Goal: Information Seeking & Learning: Understand process/instructions

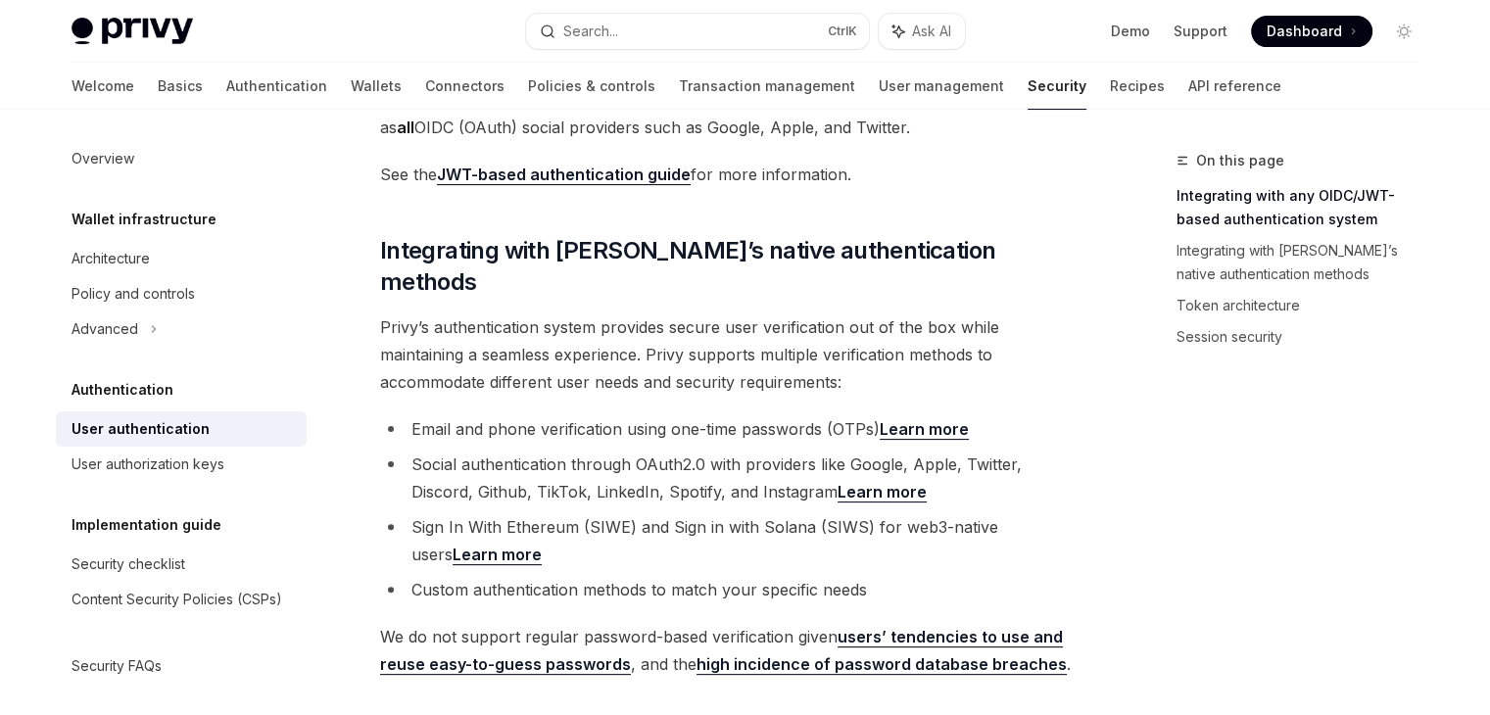
scroll to position [392, 0]
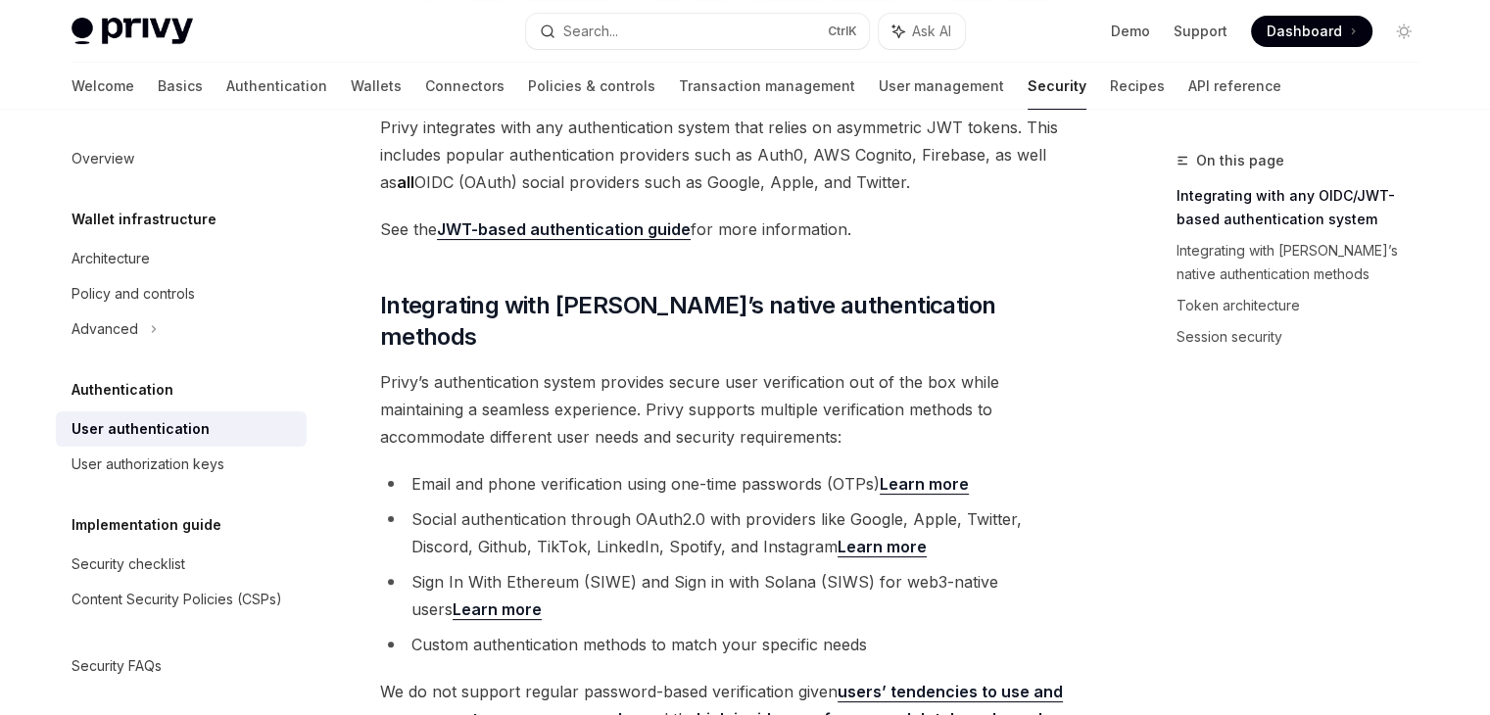
click at [572, 228] on link "JWT-based authentication guide" at bounding box center [564, 229] width 254 height 21
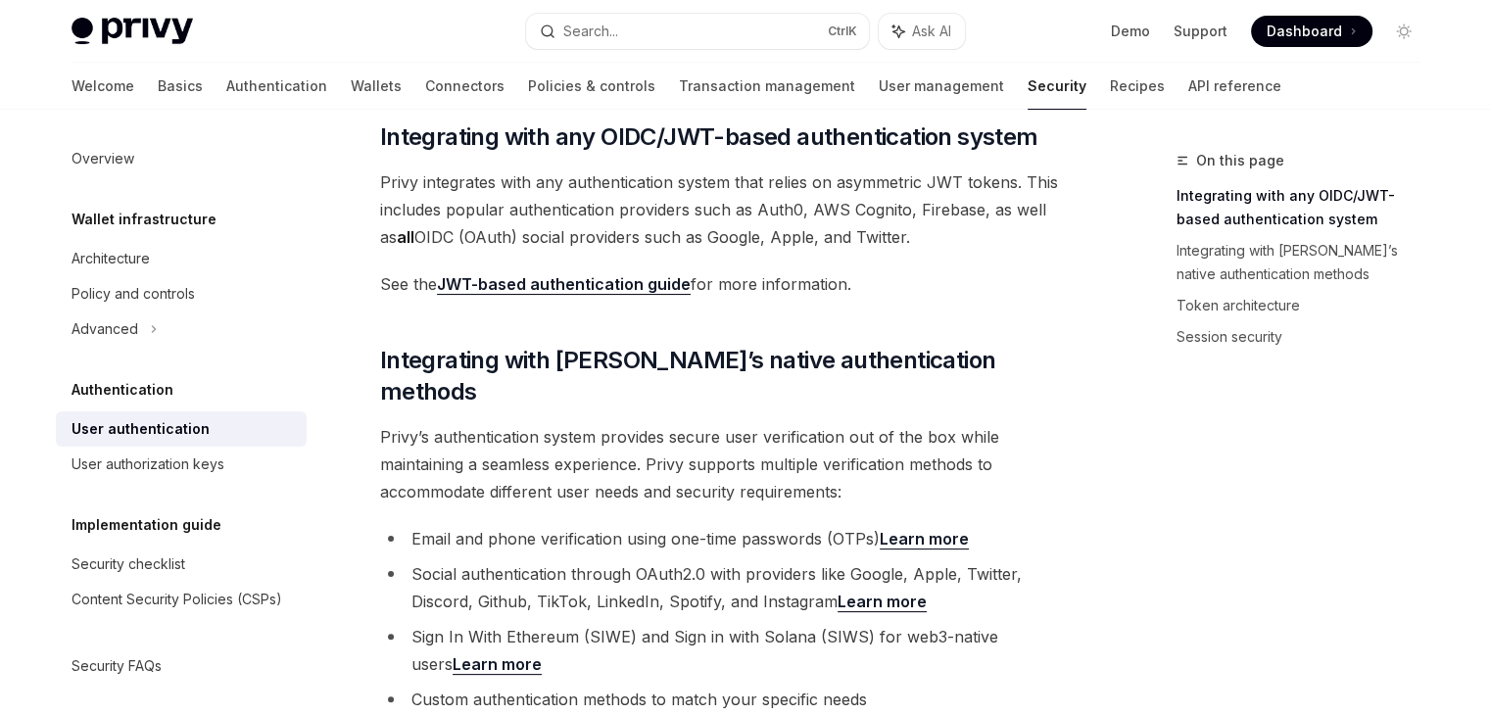
scroll to position [294, 0]
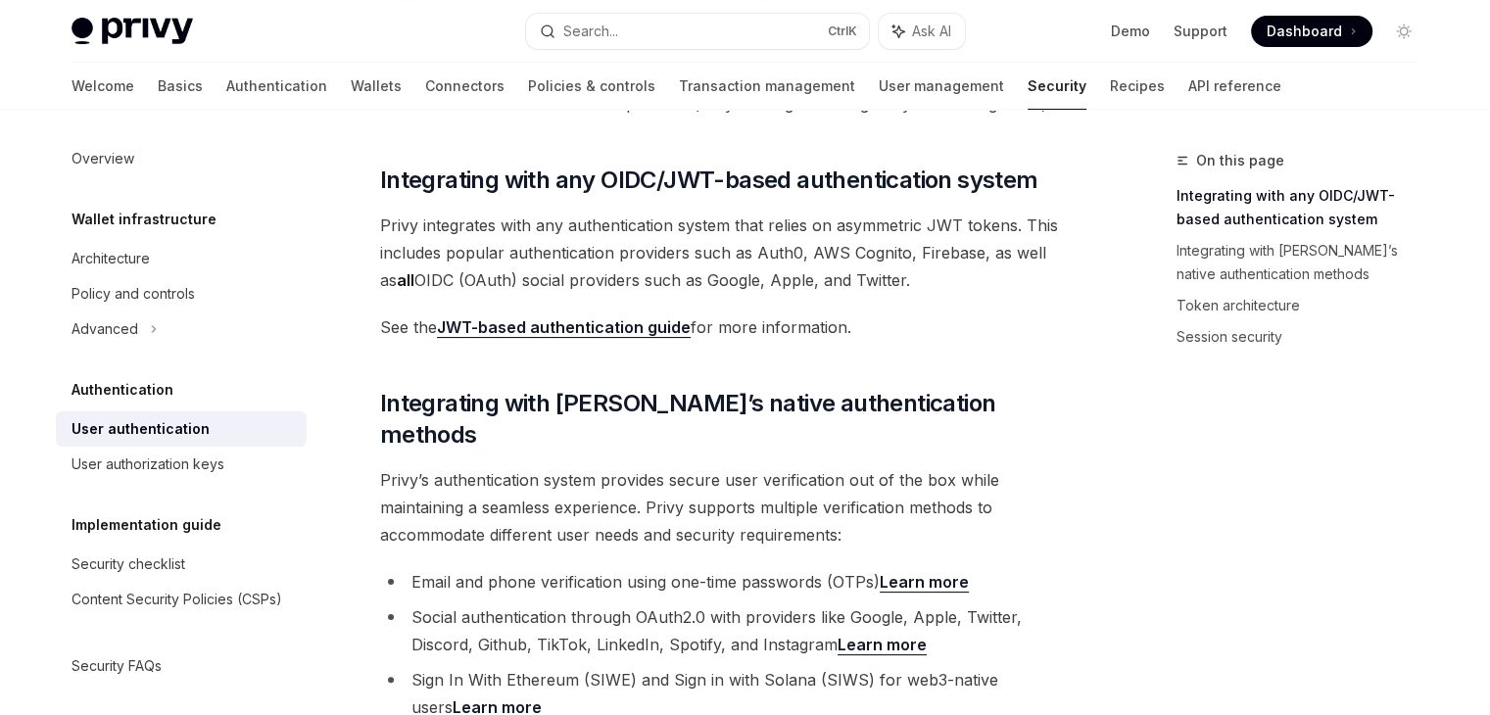
click at [650, 332] on link "JWT-based authentication guide" at bounding box center [564, 327] width 254 height 21
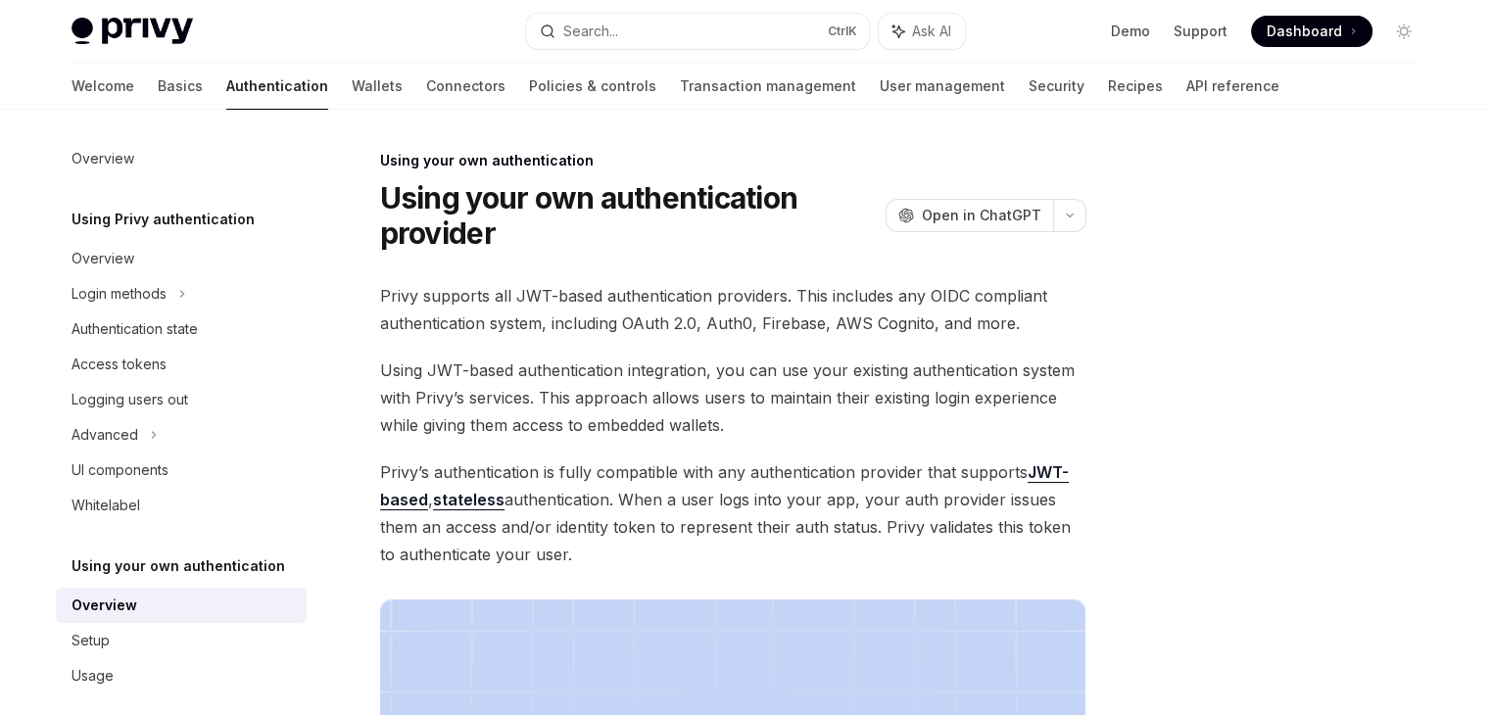
scroll to position [31, 0]
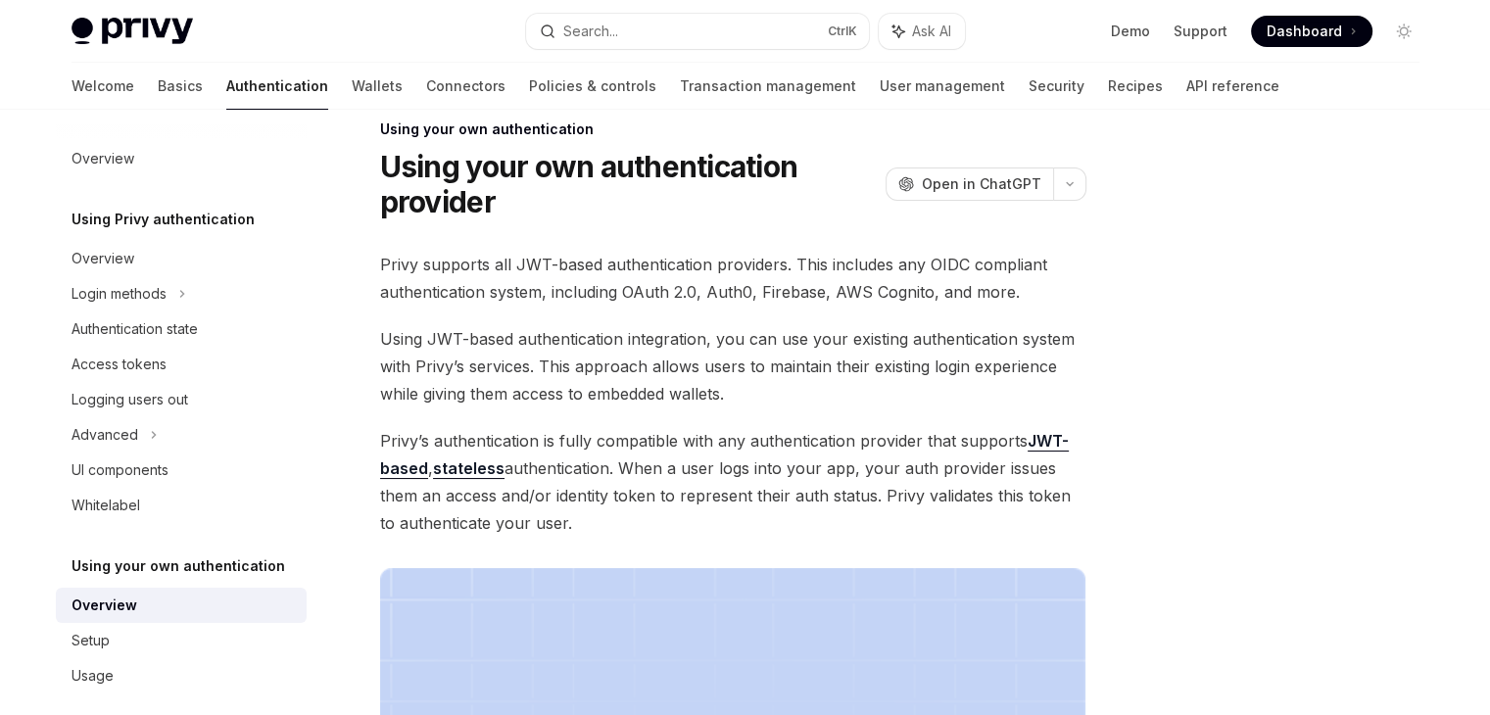
click at [407, 472] on link "JWT-based" at bounding box center [724, 455] width 688 height 48
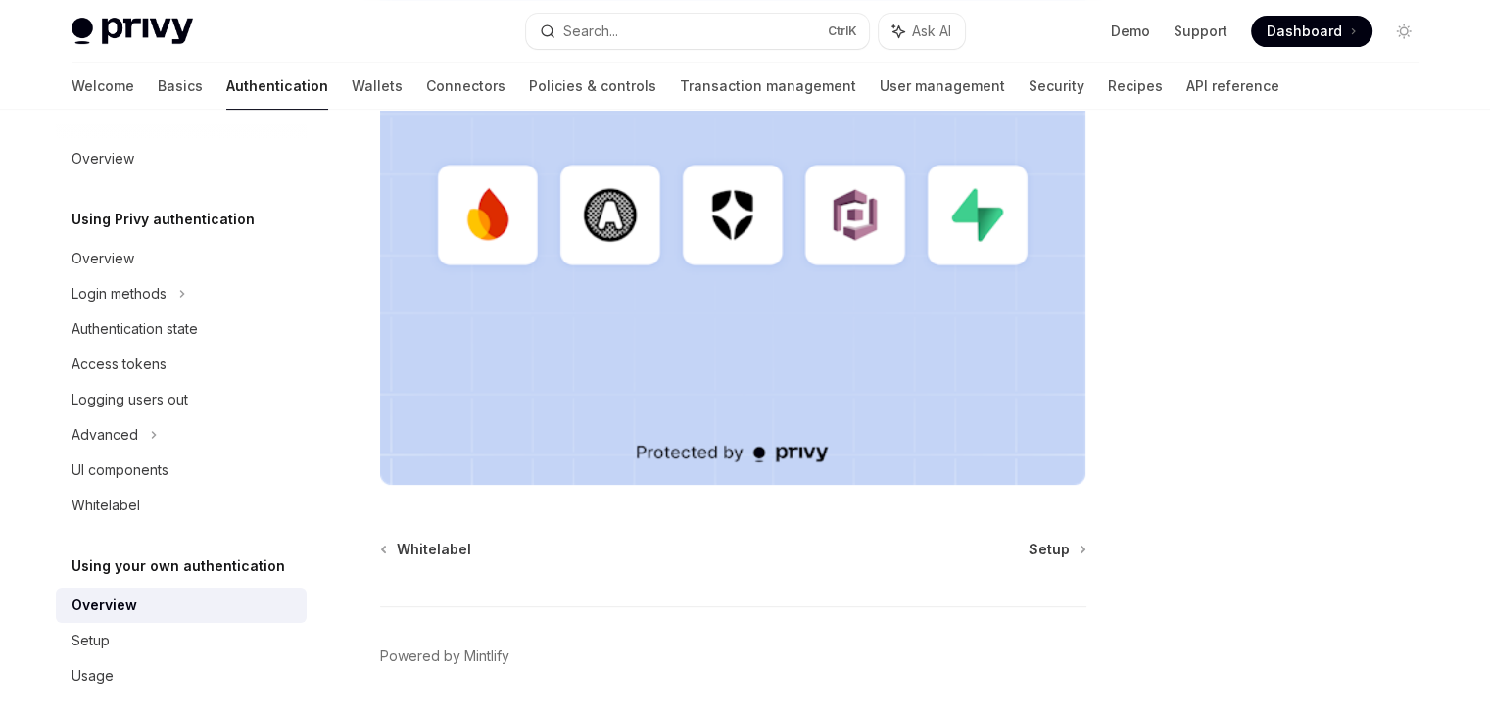
scroll to position [680, 0]
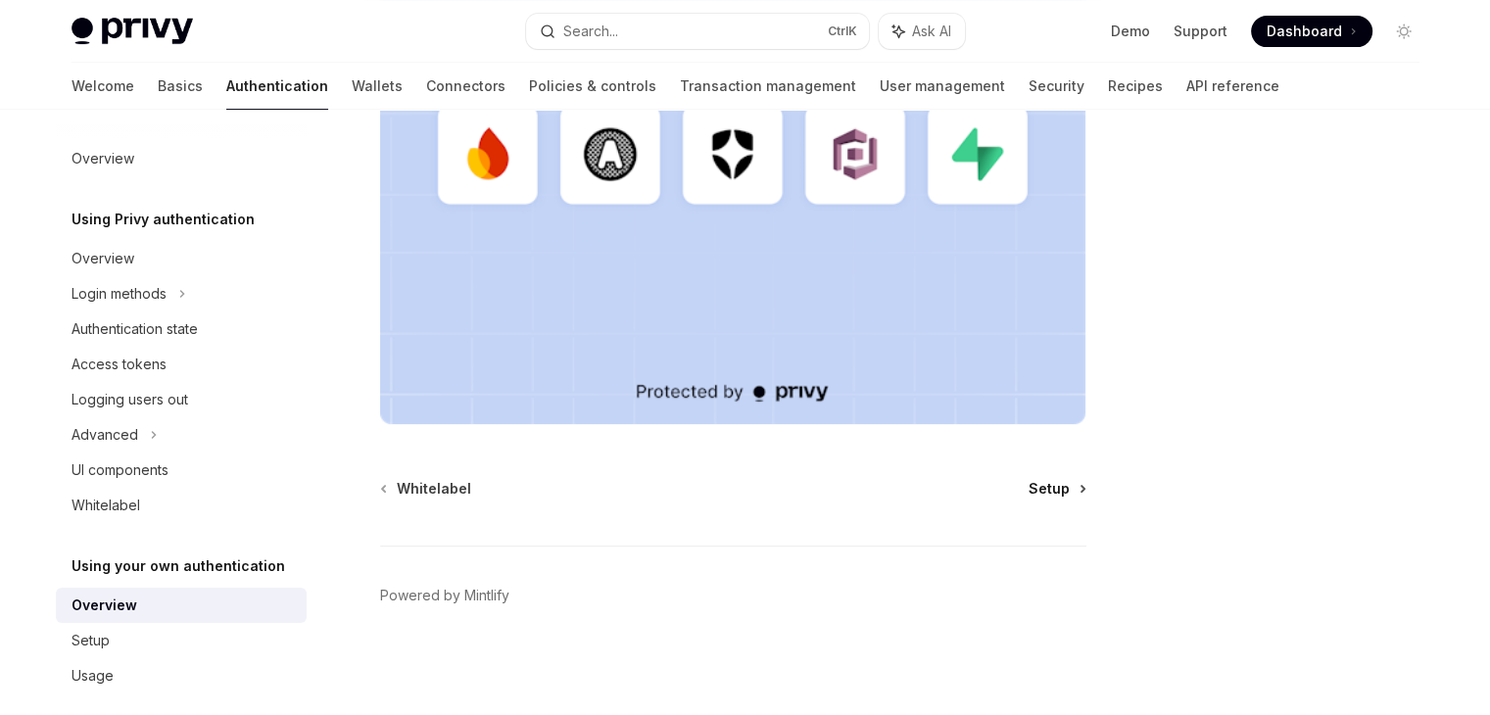
click at [1048, 490] on span "Setup" at bounding box center [1048, 489] width 41 height 20
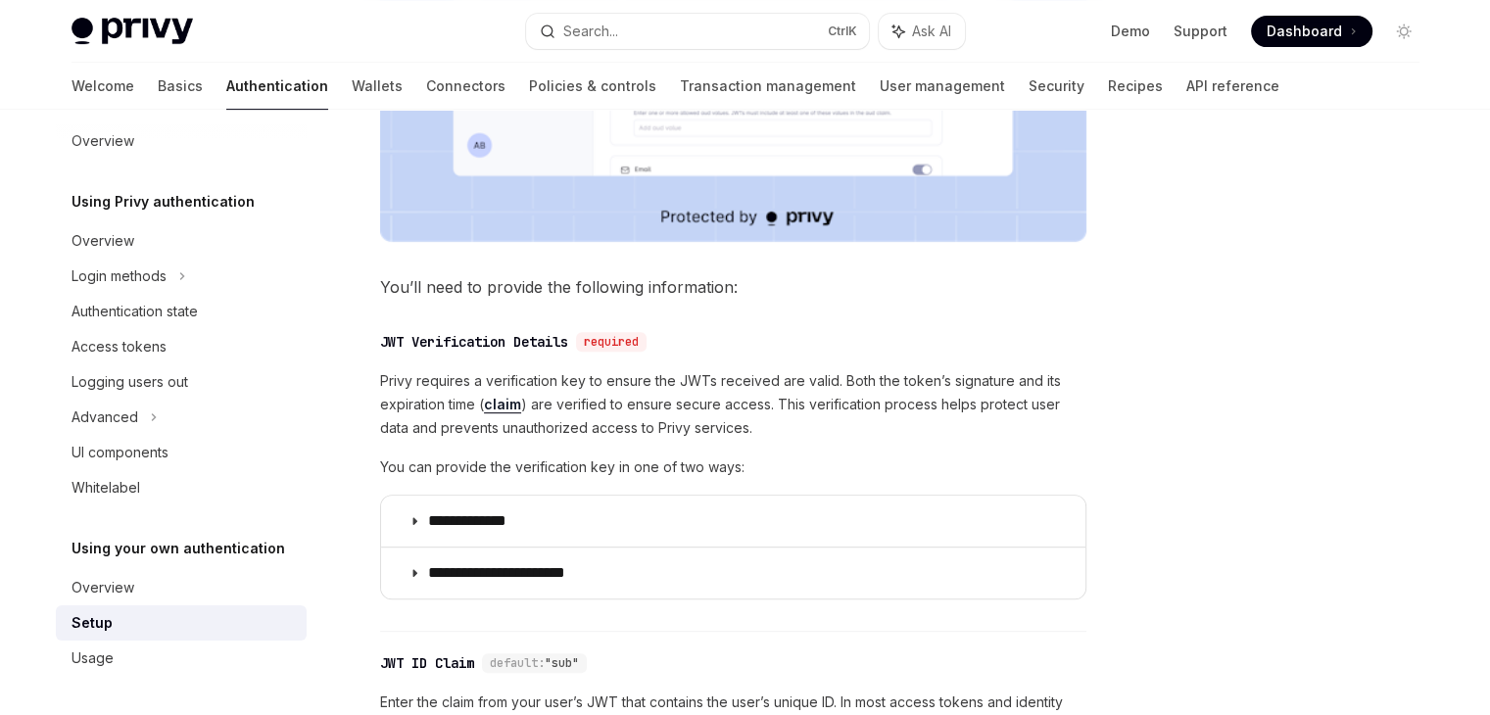
scroll to position [881, 0]
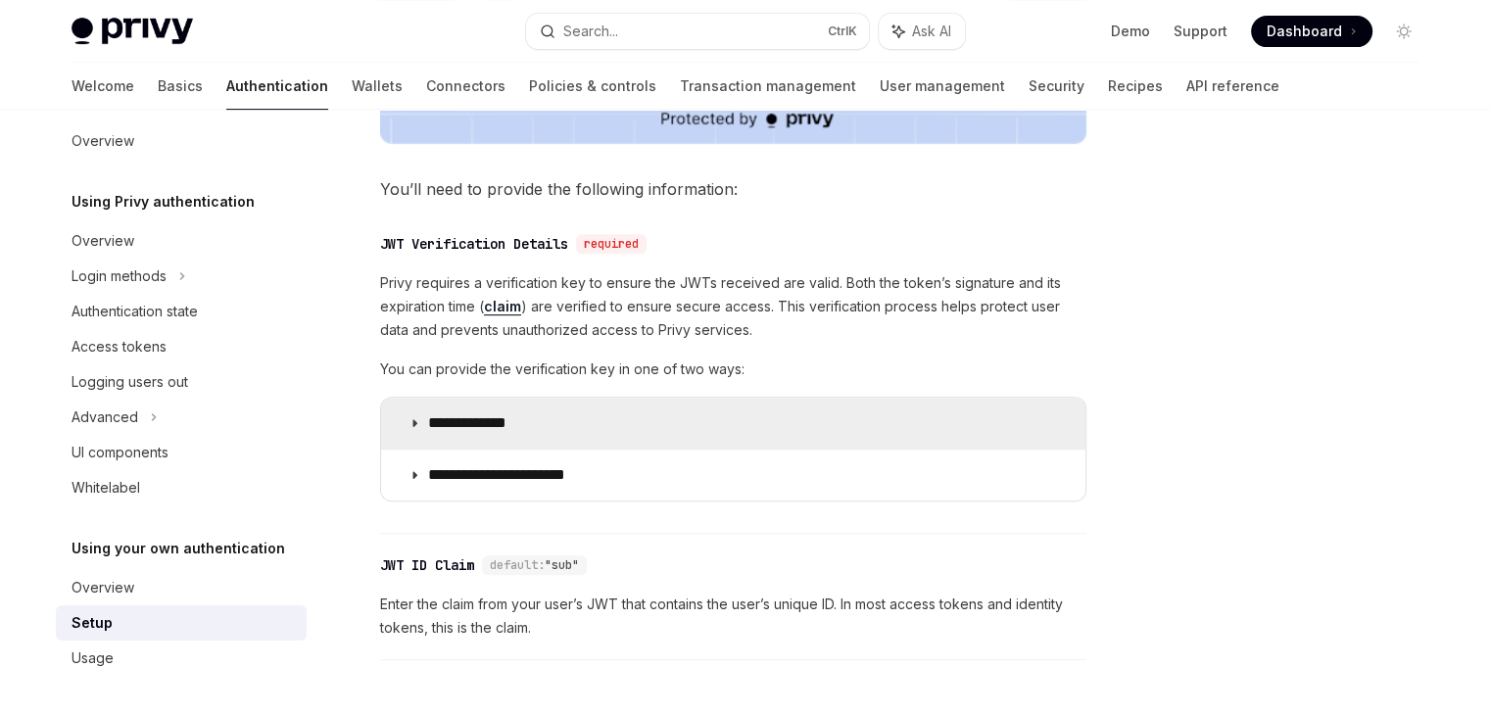
click at [585, 427] on summary "**********" at bounding box center [733, 423] width 704 height 51
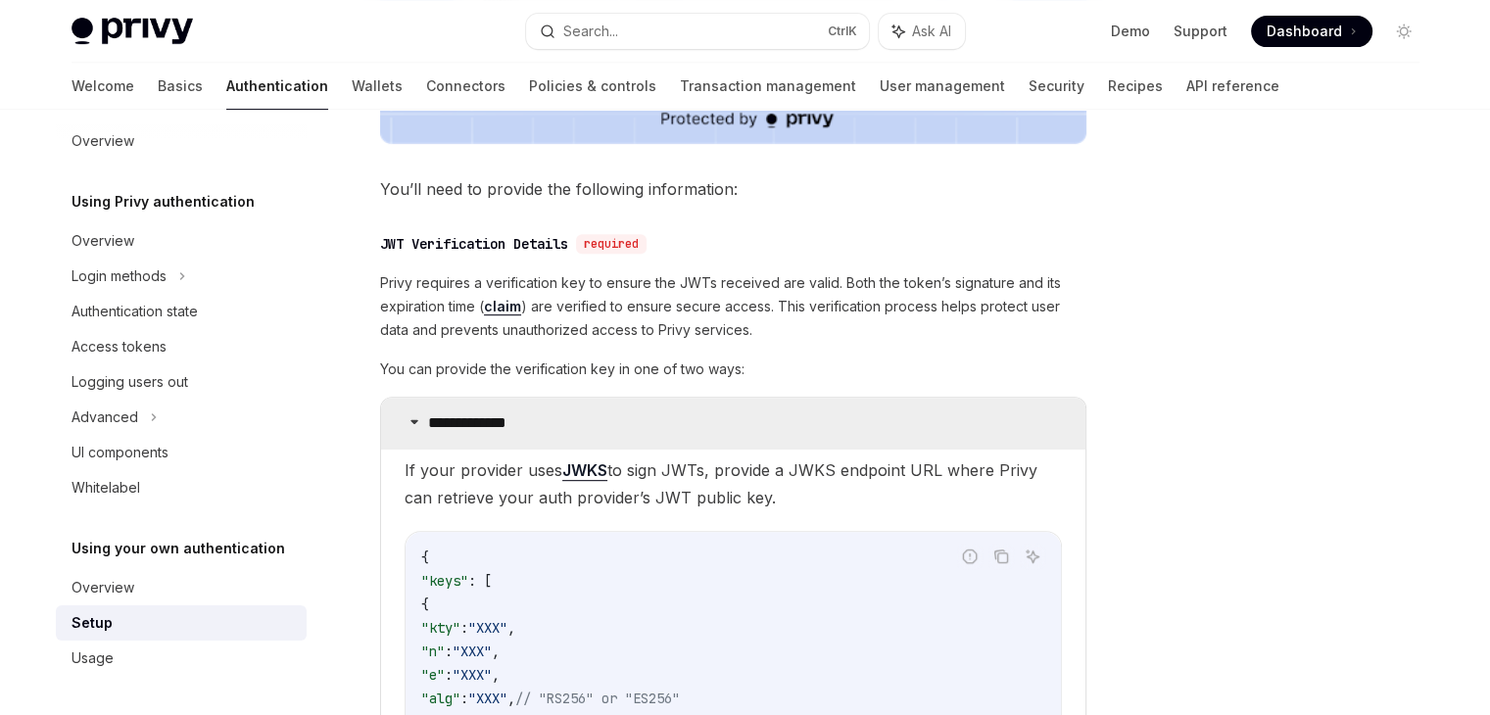
scroll to position [979, 0]
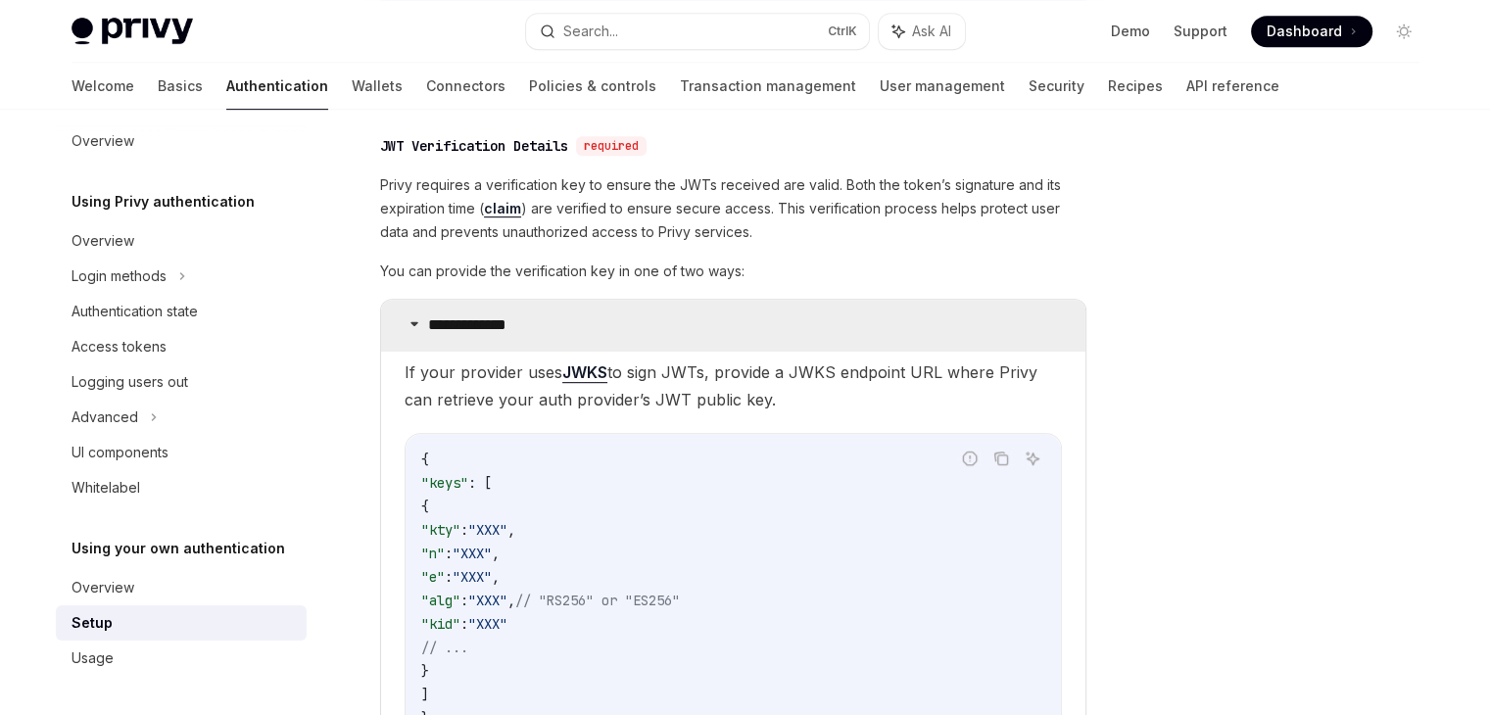
click at [456, 329] on p "**********" at bounding box center [486, 325] width 117 height 20
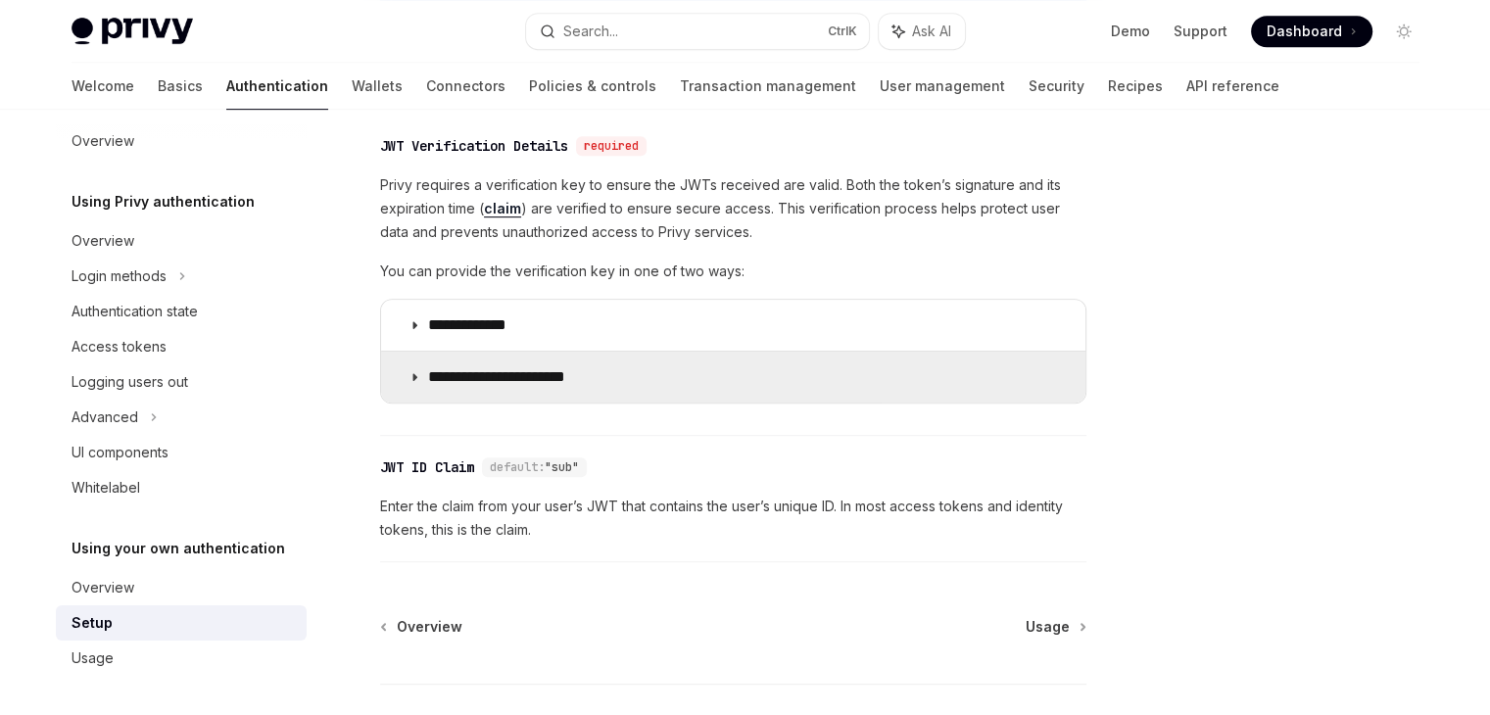
click at [435, 376] on p "**********" at bounding box center [512, 377] width 168 height 20
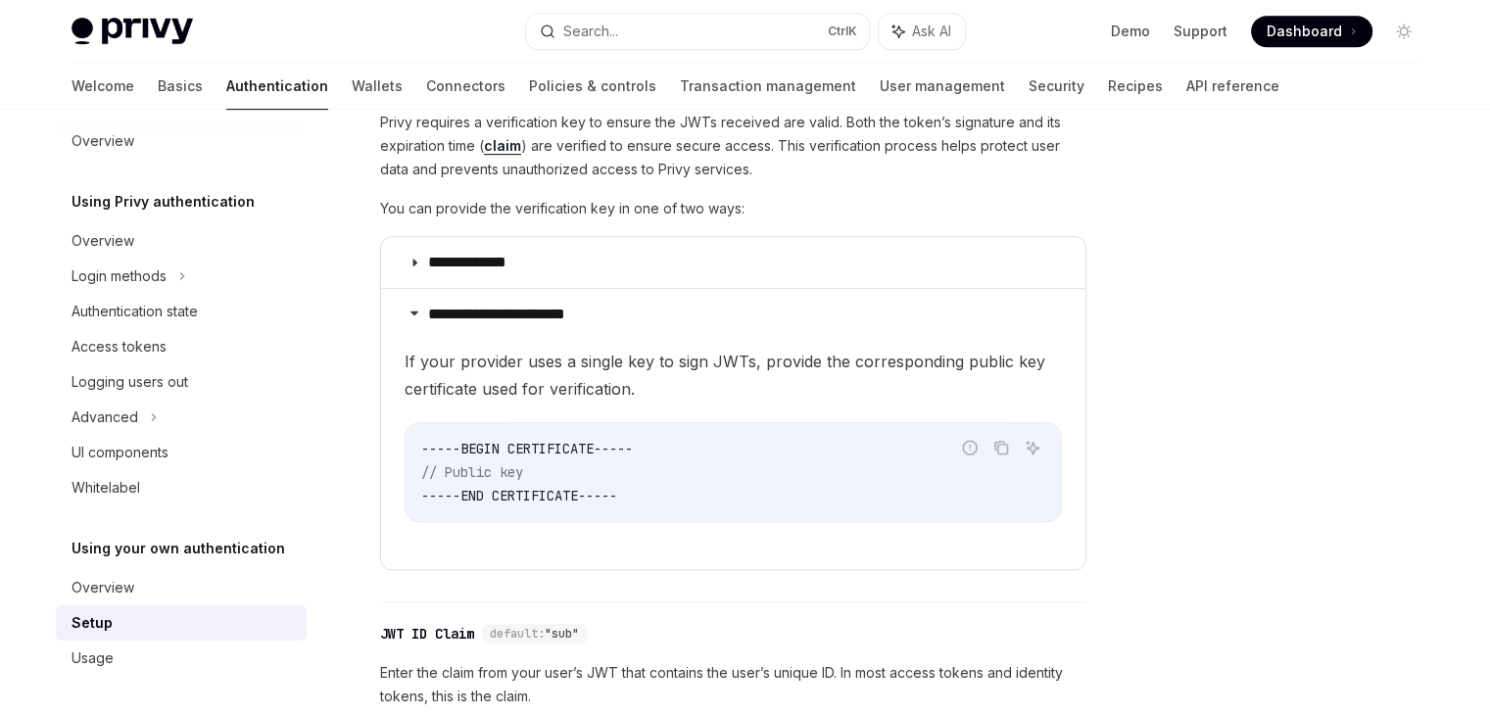
scroll to position [1077, 0]
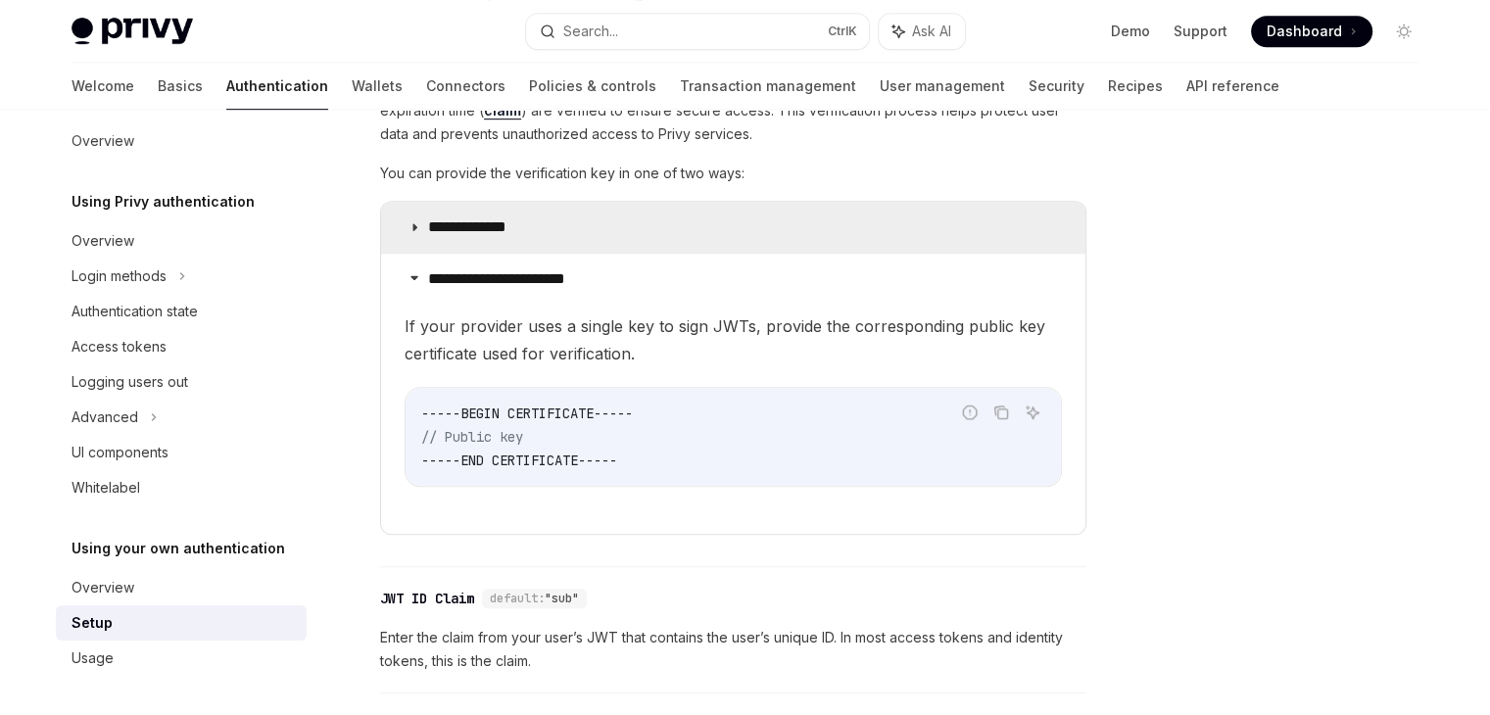
click at [912, 224] on summary "**********" at bounding box center [733, 227] width 704 height 51
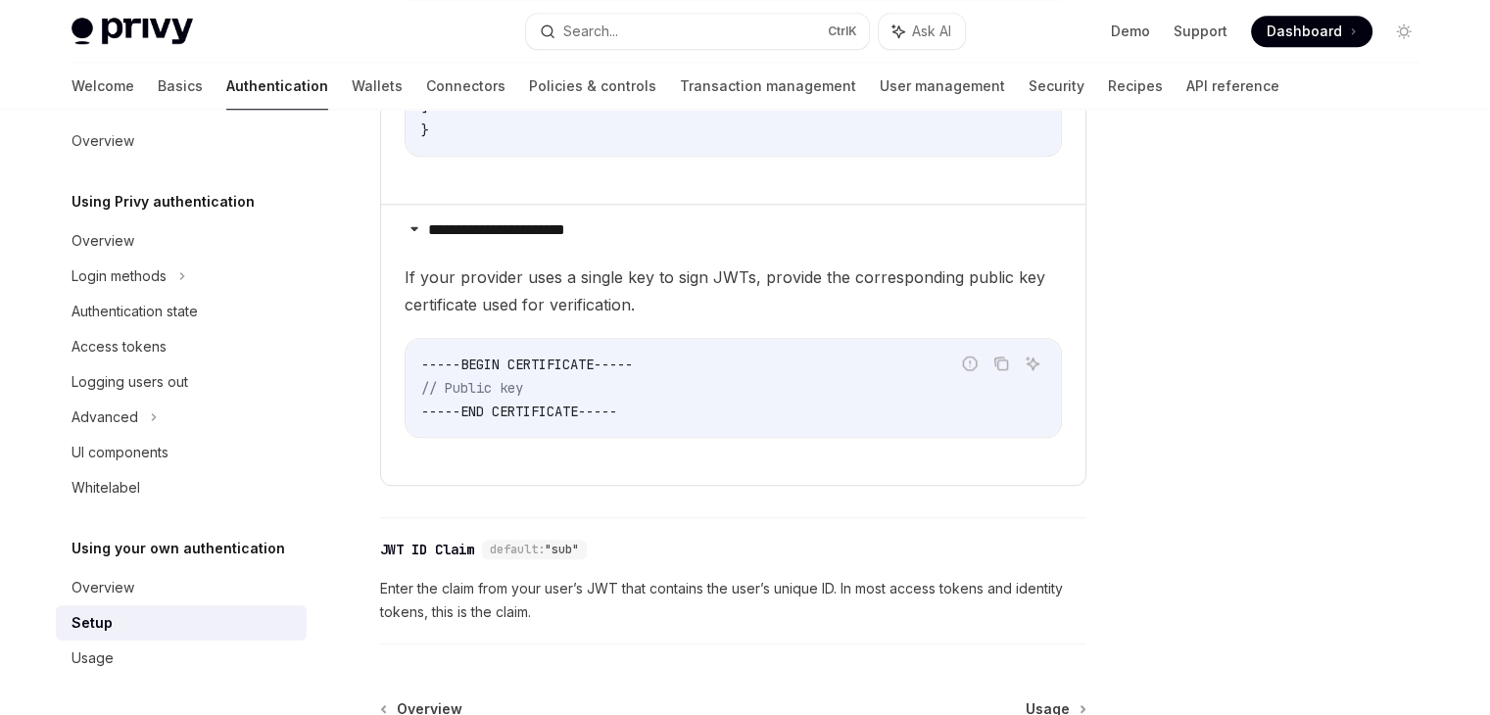
scroll to position [1763, 0]
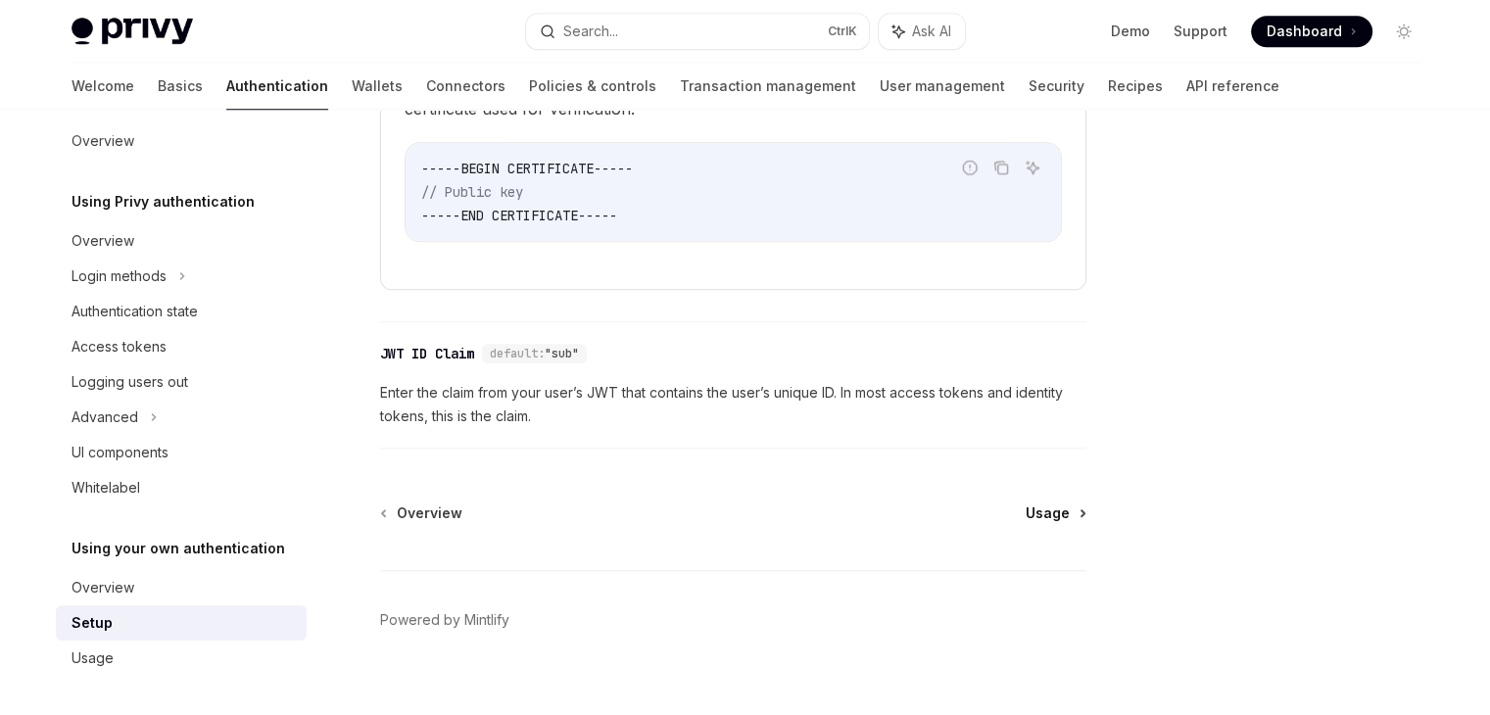
click at [1065, 510] on span "Usage" at bounding box center [1047, 513] width 44 height 20
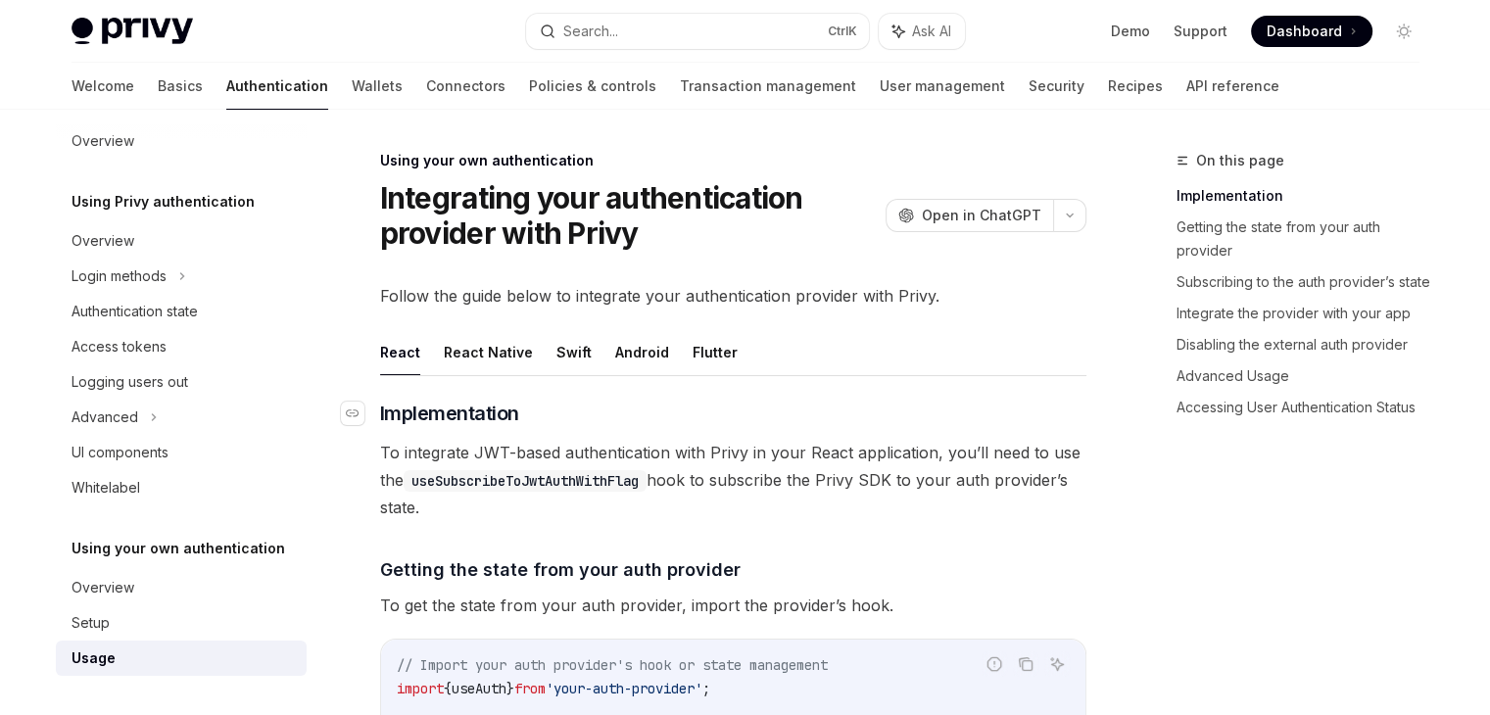
scroll to position [98, 0]
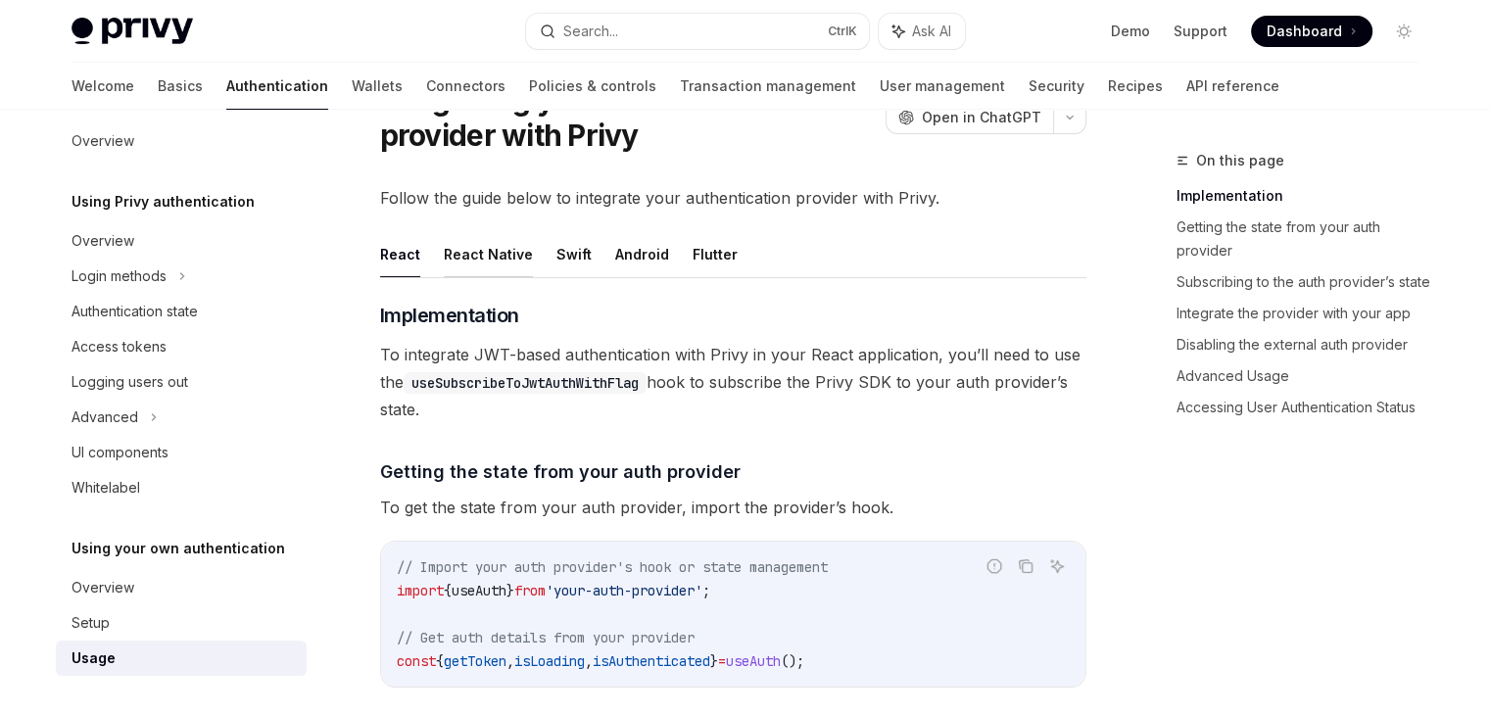
click at [504, 267] on button "React Native" at bounding box center [488, 254] width 89 height 46
type textarea "*"
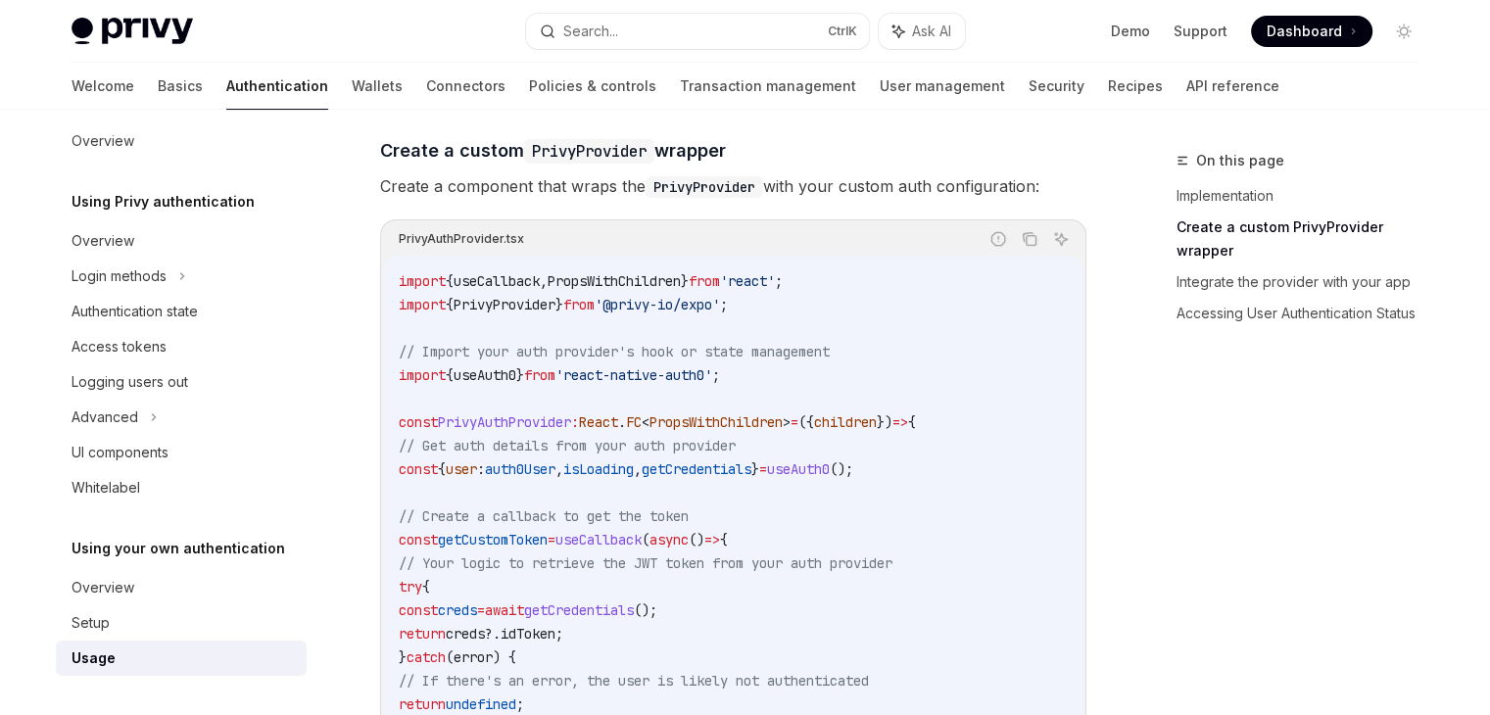
scroll to position [490, 0]
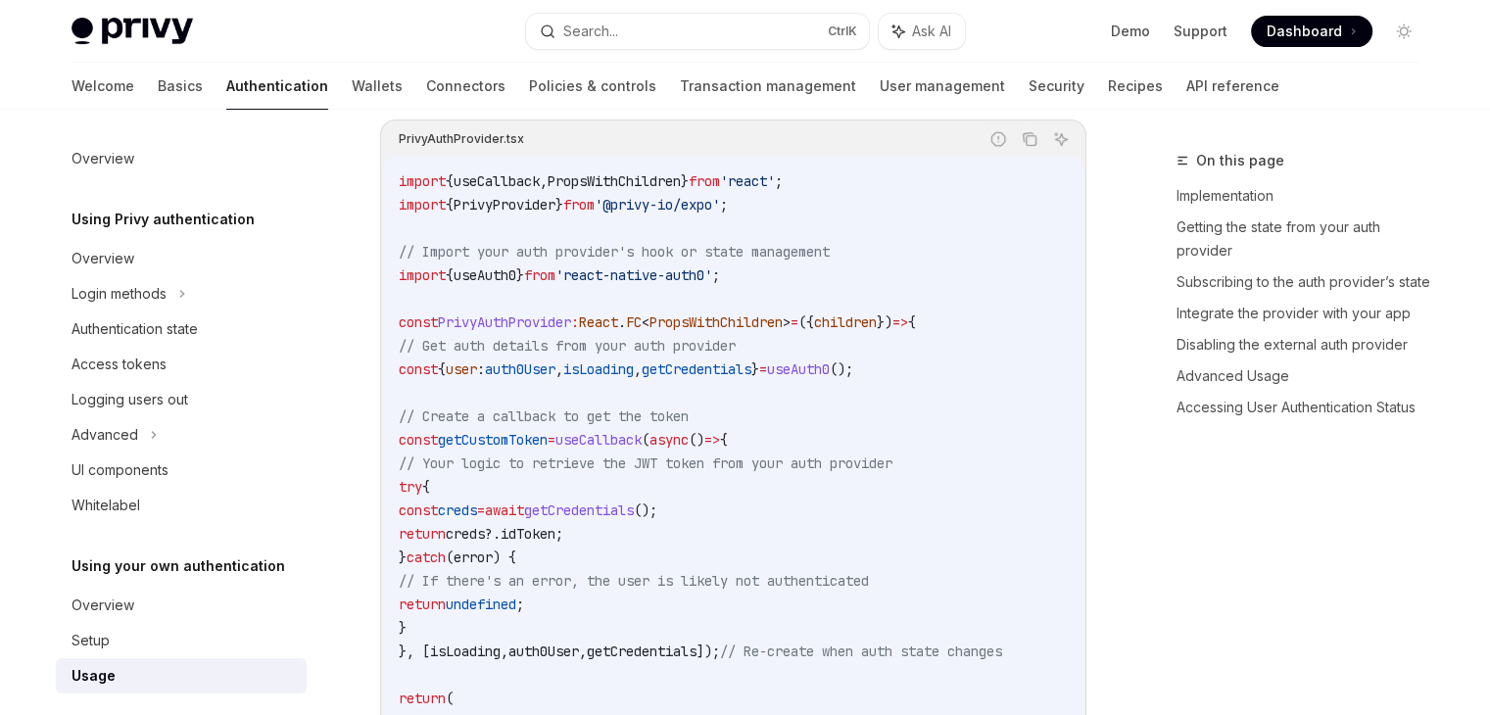
scroll to position [490, 0]
